Goal: Navigation & Orientation: Find specific page/section

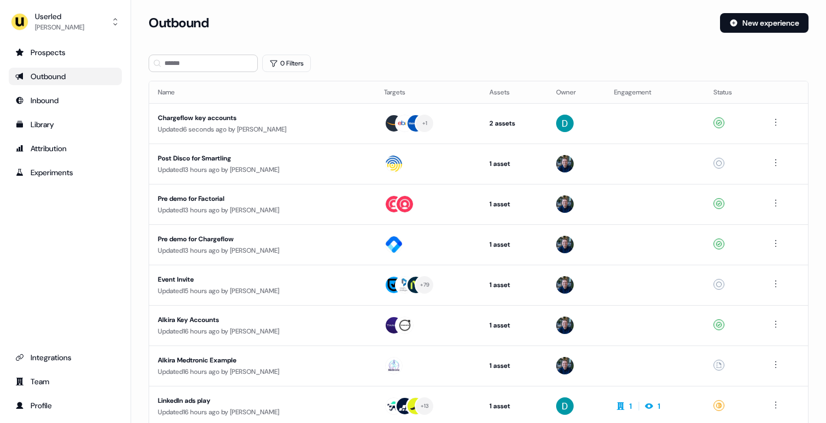
click at [13, 51] on link "Prospects" at bounding box center [65, 52] width 113 height 17
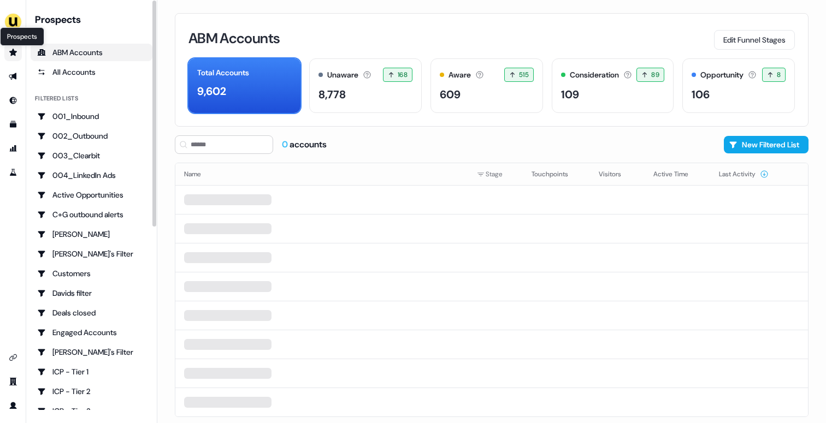
click at [12, 50] on icon "Go to prospects" at bounding box center [13, 52] width 8 height 7
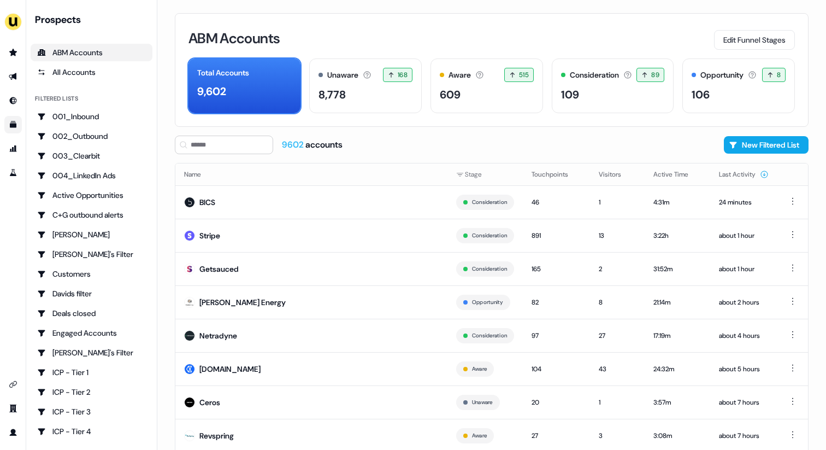
click at [8, 125] on link "Go to templates" at bounding box center [12, 124] width 17 height 17
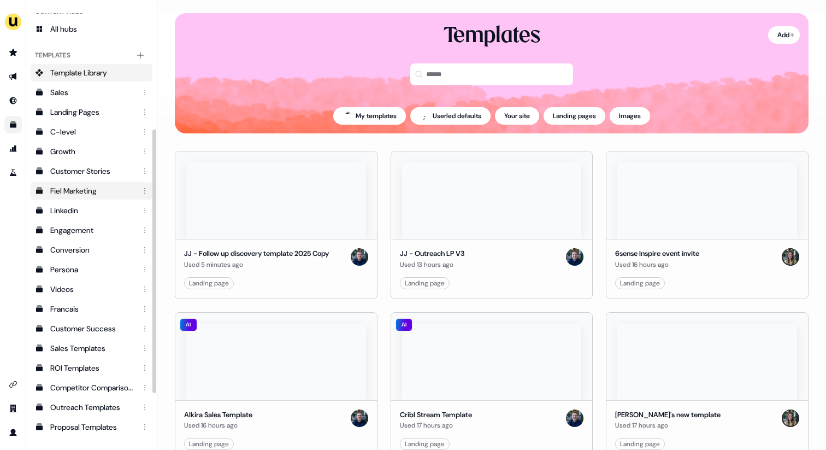
scroll to position [194, 0]
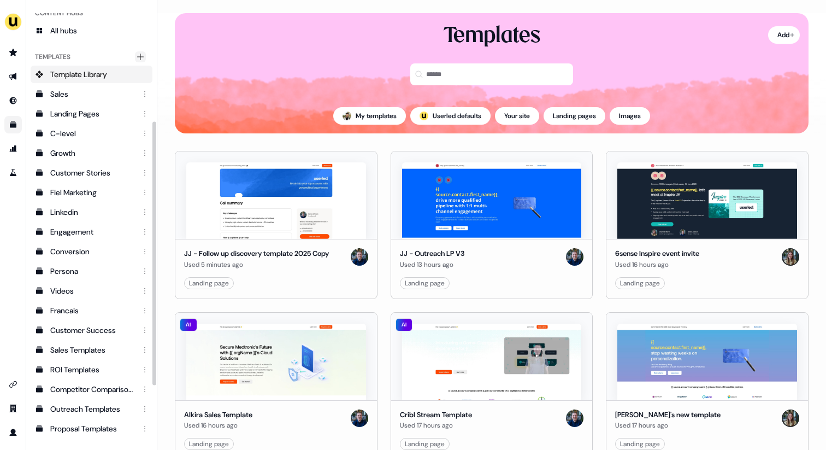
click at [144, 55] on icon "Main" at bounding box center [140, 56] width 9 height 9
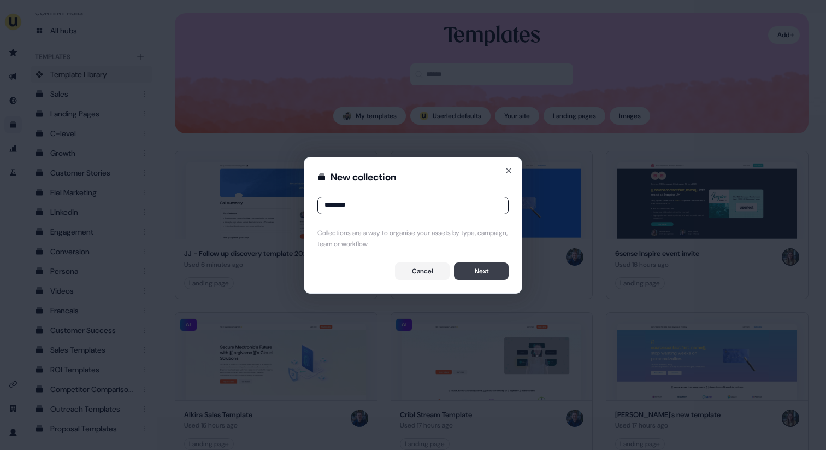
type input "********"
click at [470, 266] on button "Next" at bounding box center [481, 270] width 55 height 17
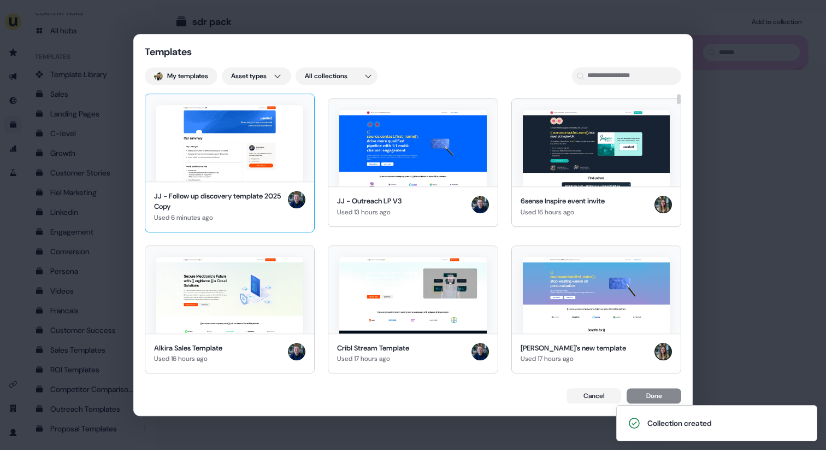
click at [248, 131] on img at bounding box center [229, 143] width 147 height 76
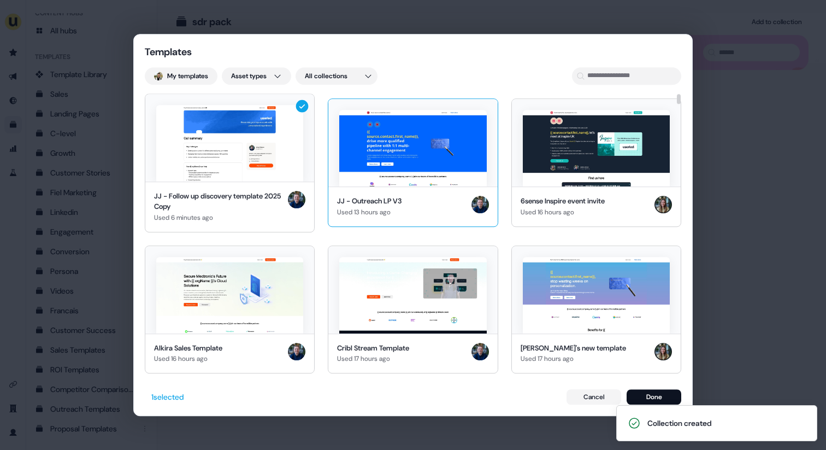
click at [429, 158] on img at bounding box center [412, 148] width 147 height 76
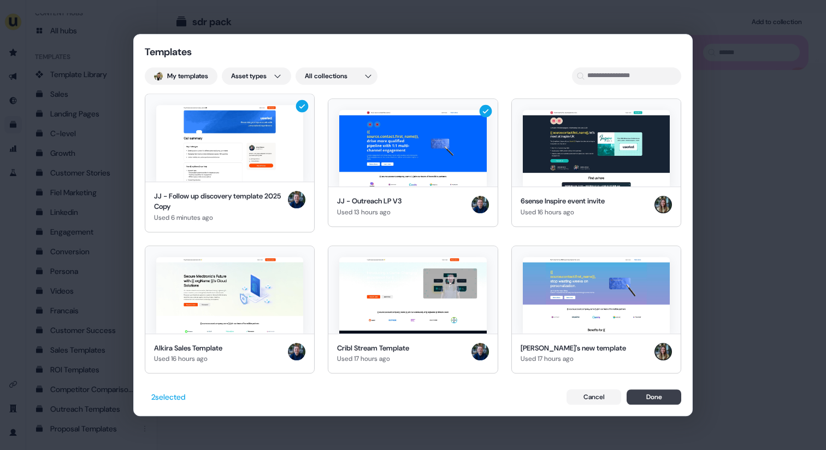
click at [654, 397] on button "Done" at bounding box center [654, 396] width 55 height 15
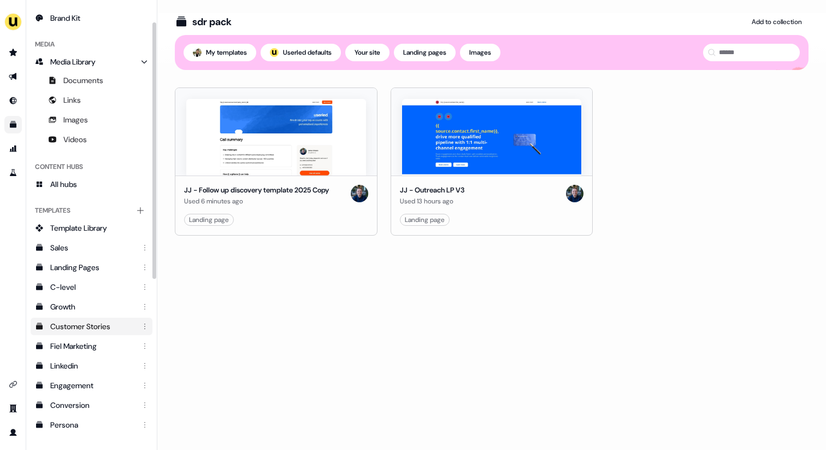
scroll to position [23, 0]
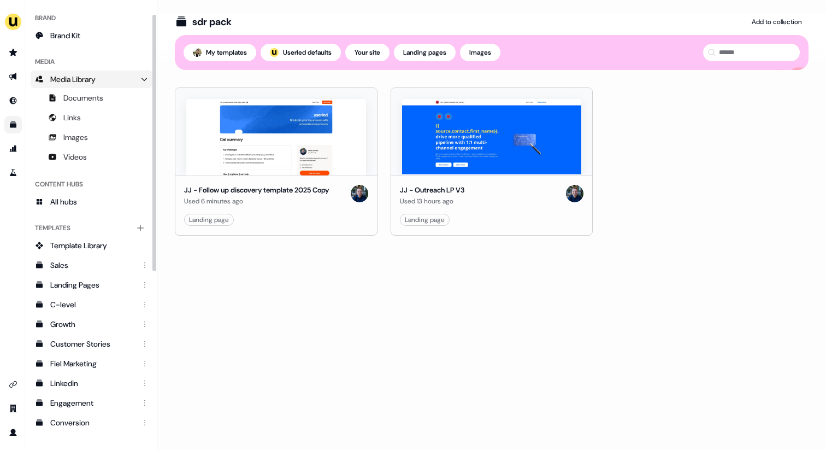
click at [144, 76] on icon "Main" at bounding box center [144, 79] width 8 height 8
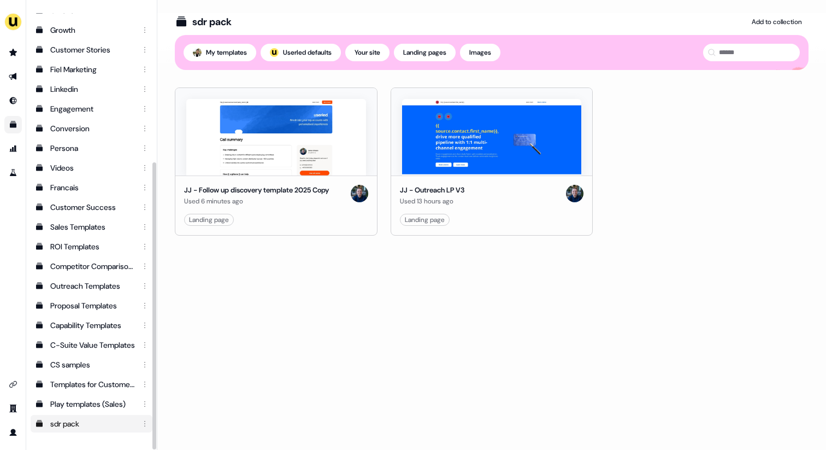
scroll to position [0, 0]
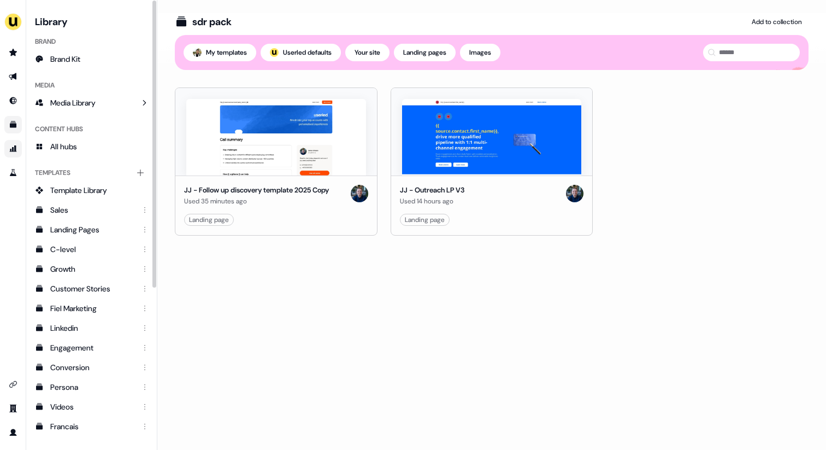
click at [15, 142] on link "Go to attribution" at bounding box center [12, 148] width 17 height 17
